Goal: Task Accomplishment & Management: Complete application form

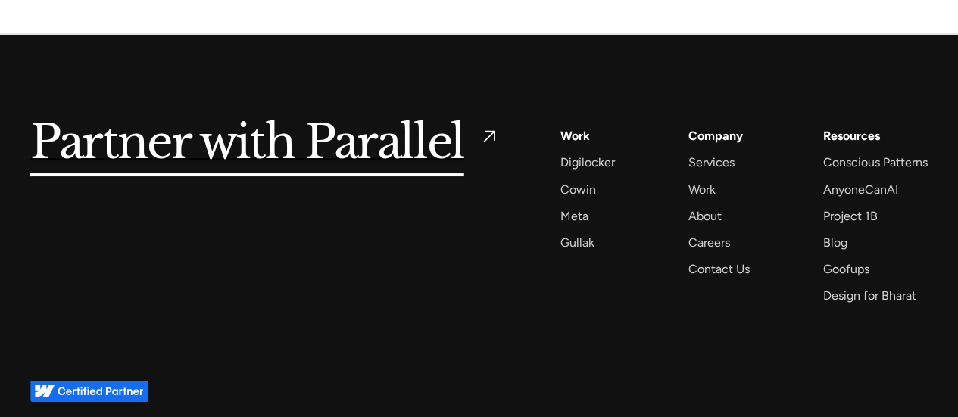
scroll to position [5797, 0]
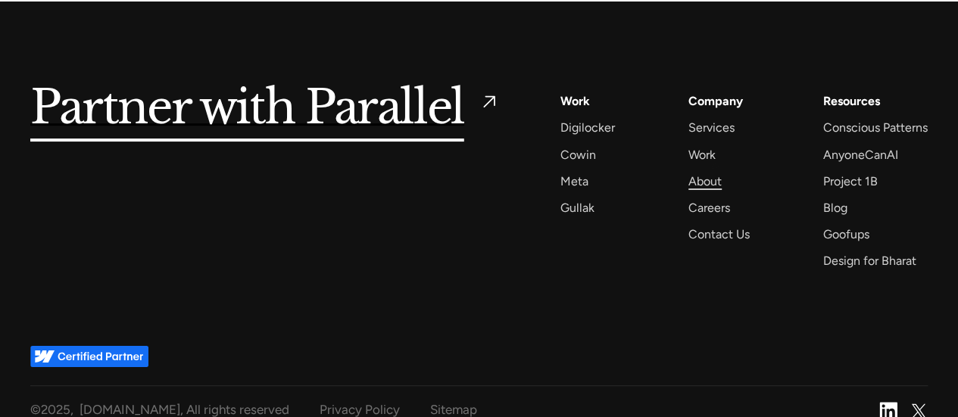
click at [715, 171] on div "About" at bounding box center [704, 181] width 33 height 20
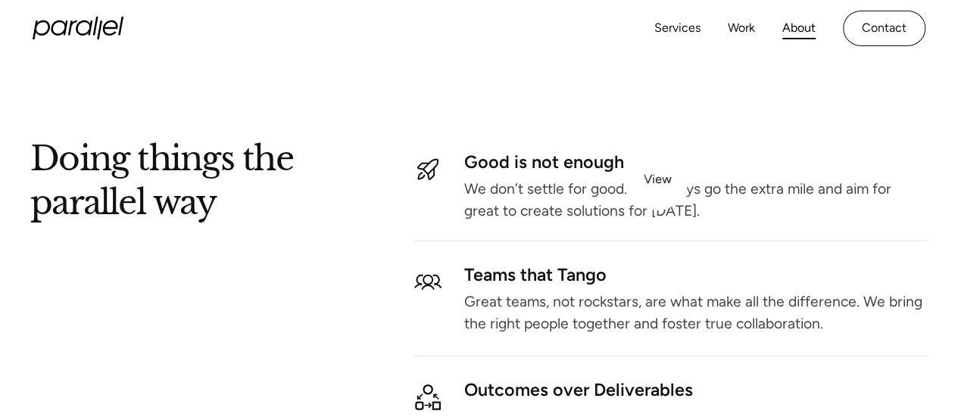
scroll to position [1529, 0]
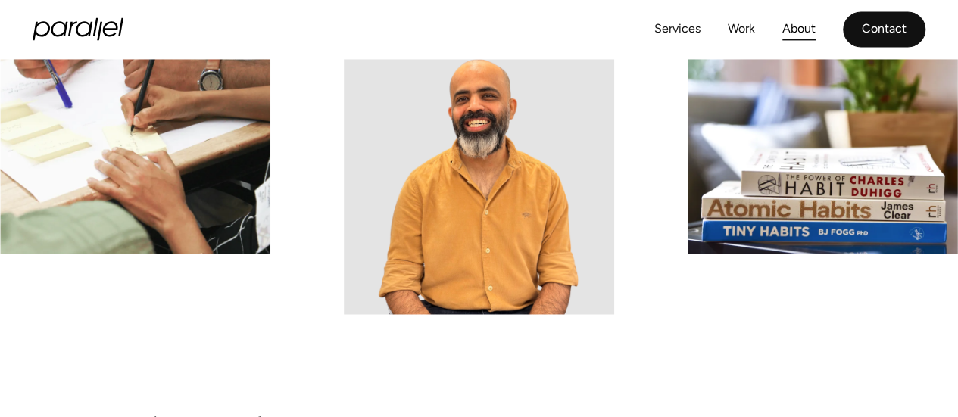
click at [884, 41] on link "Contact" at bounding box center [884, 30] width 83 height 36
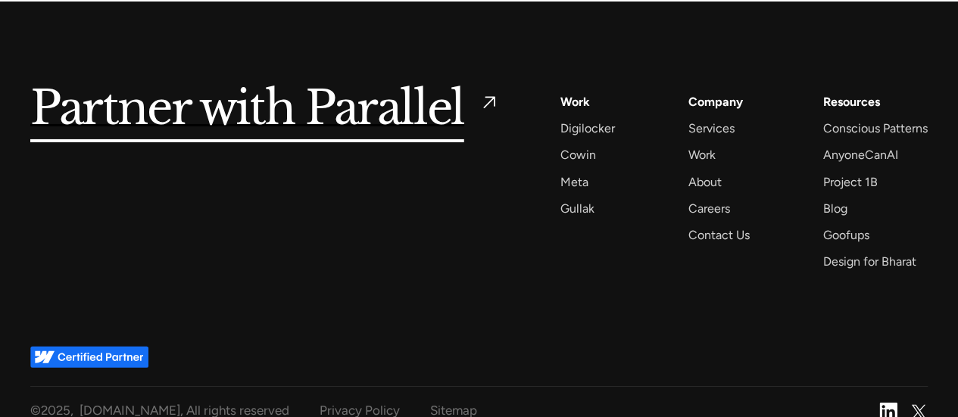
scroll to position [2552, 0]
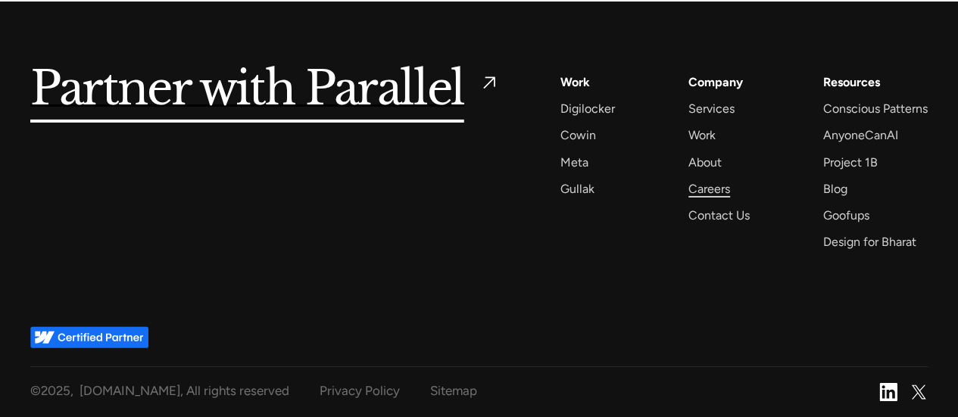
click at [695, 189] on div "Careers" at bounding box center [709, 189] width 42 height 20
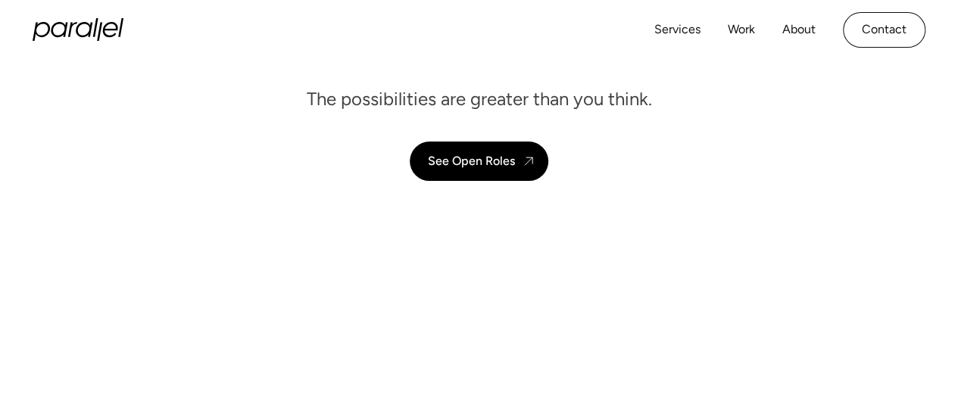
scroll to position [227, 0]
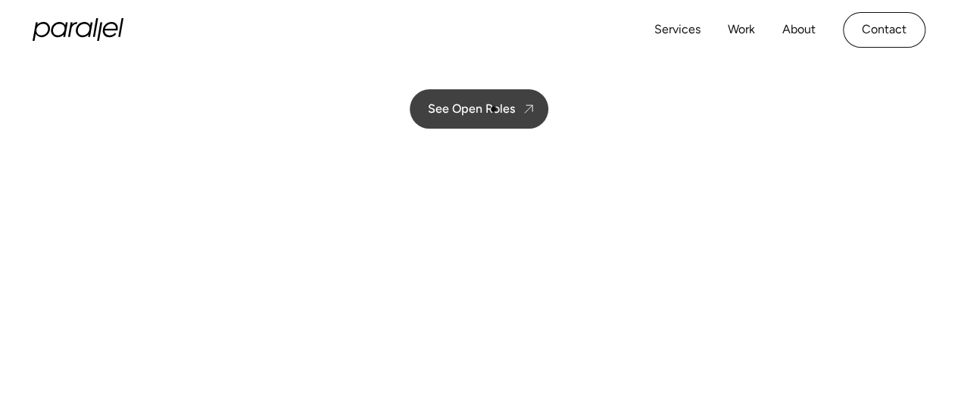
click at [492, 108] on div "See Open Roles" at bounding box center [471, 108] width 87 height 14
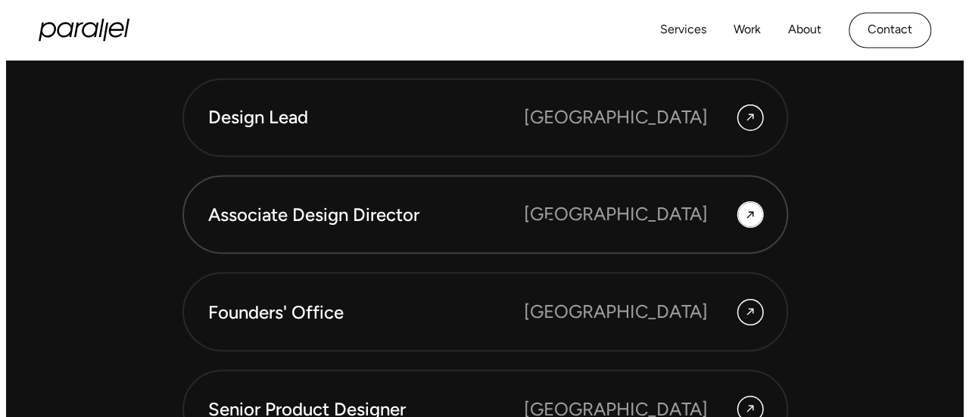
scroll to position [4001, 0]
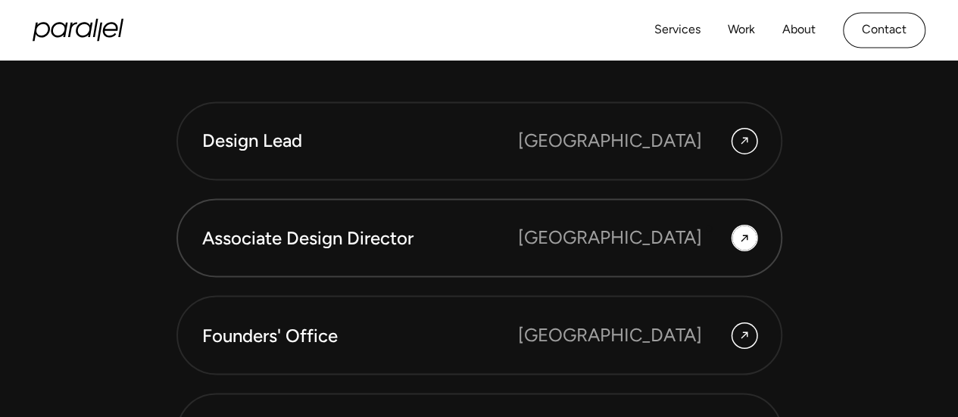
click at [716, 233] on div "Bangalore" at bounding box center [637, 237] width 238 height 27
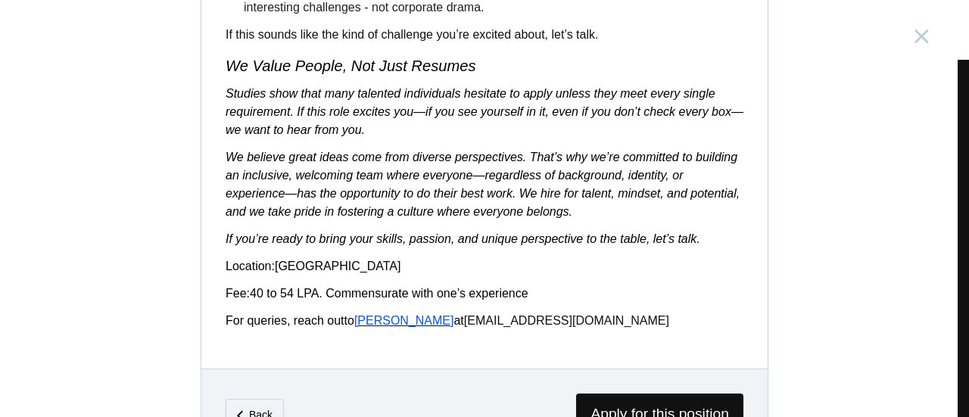
scroll to position [2703, 0]
